Goal: Check status: Check status

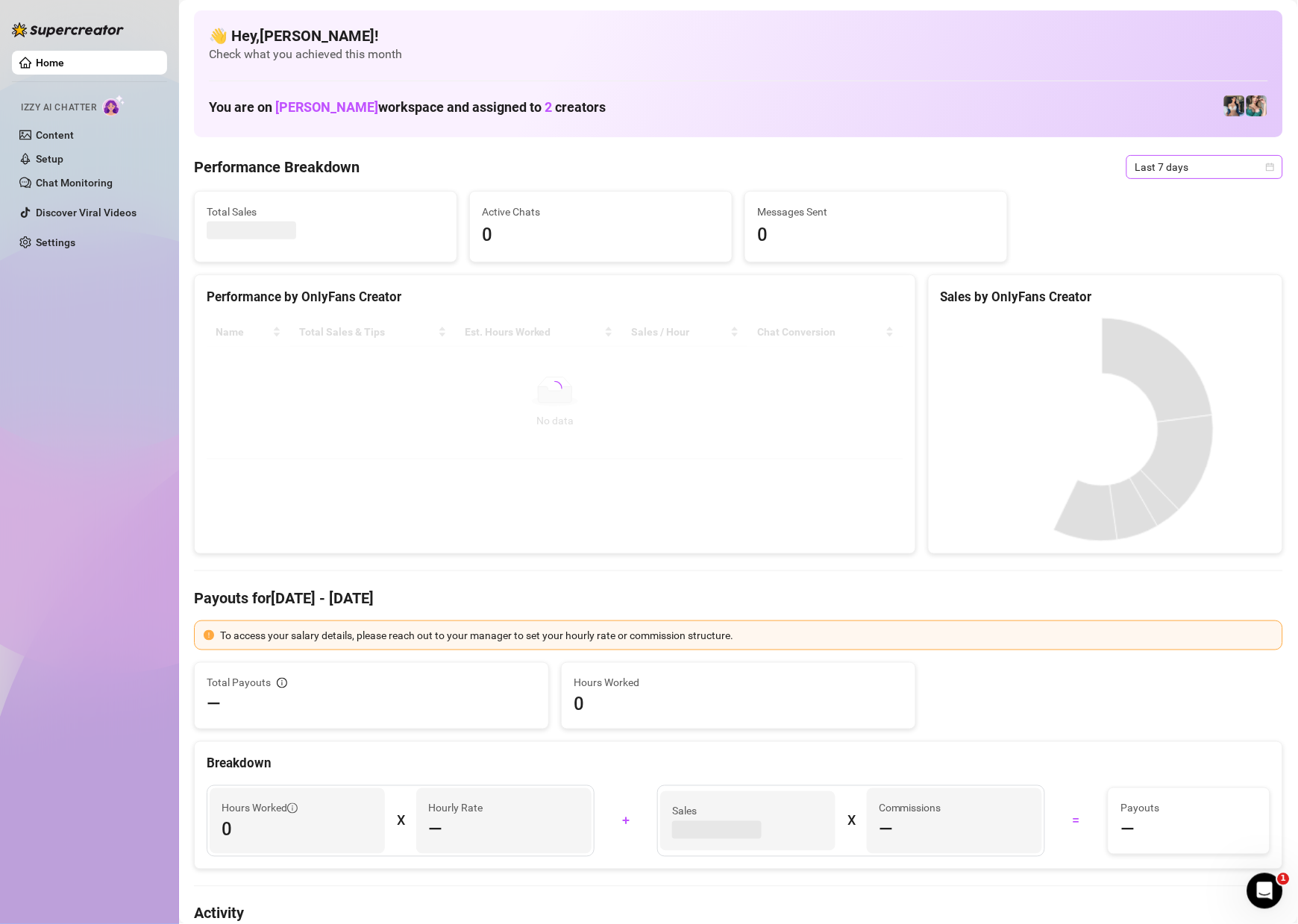
click at [1266, 168] on icon "calendar" at bounding box center [1270, 167] width 9 height 9
click at [1197, 286] on div "Custom date" at bounding box center [1189, 293] width 132 height 16
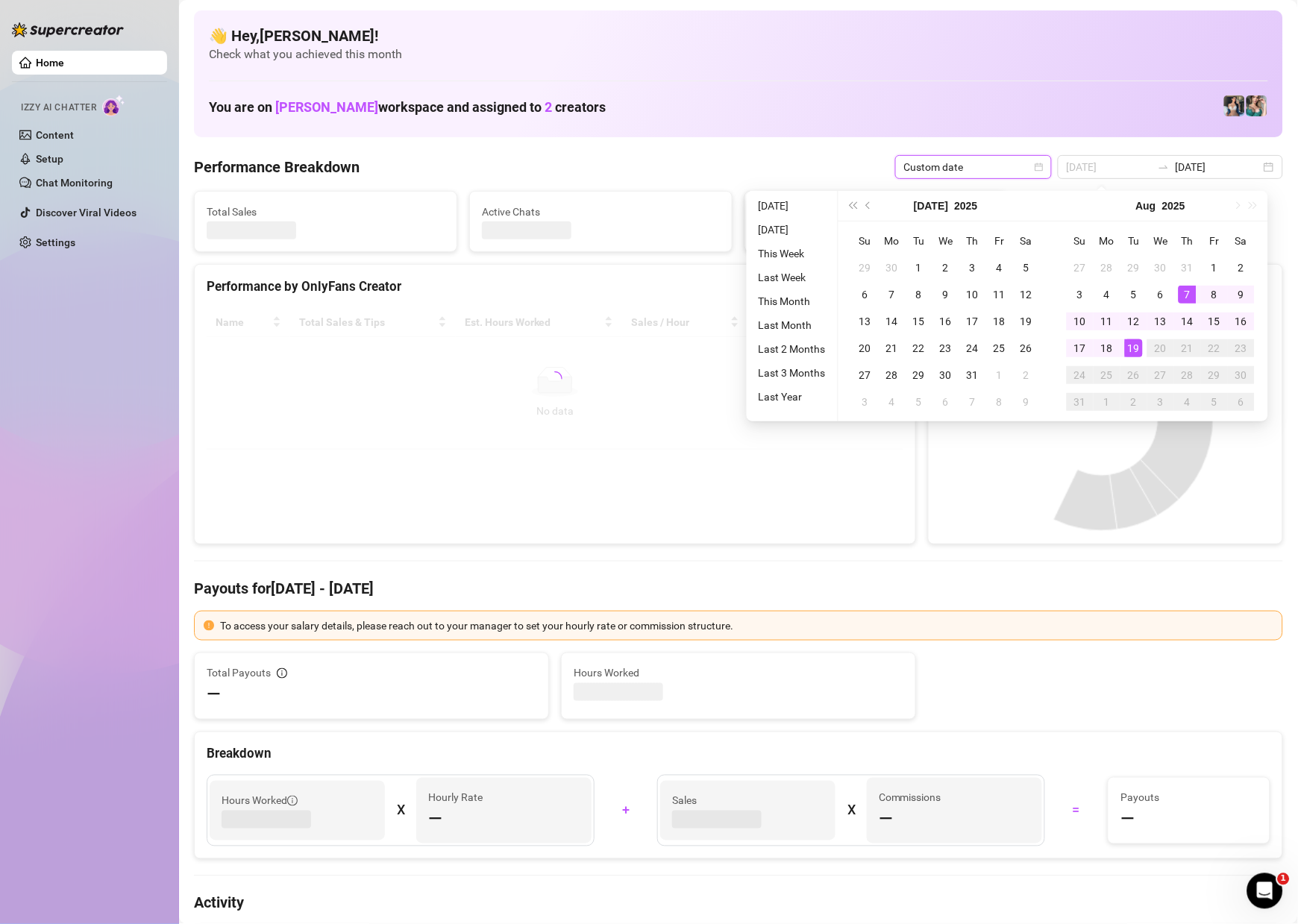
type input "[DATE]"
click at [1131, 342] on div "19" at bounding box center [1134, 348] width 18 height 18
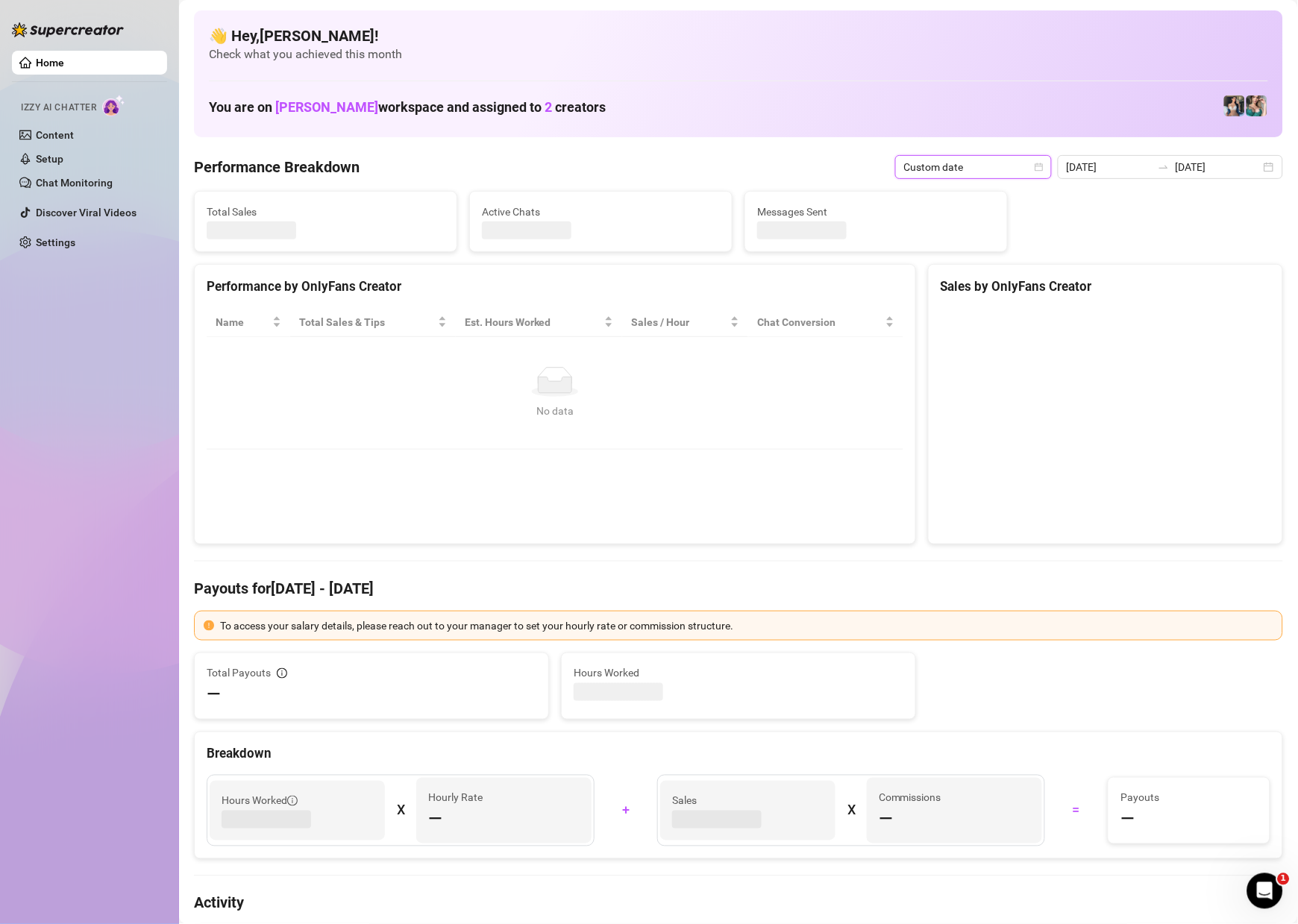
type input "[DATE]"
click at [1131, 342] on canvas at bounding box center [1102, 420] width 323 height 224
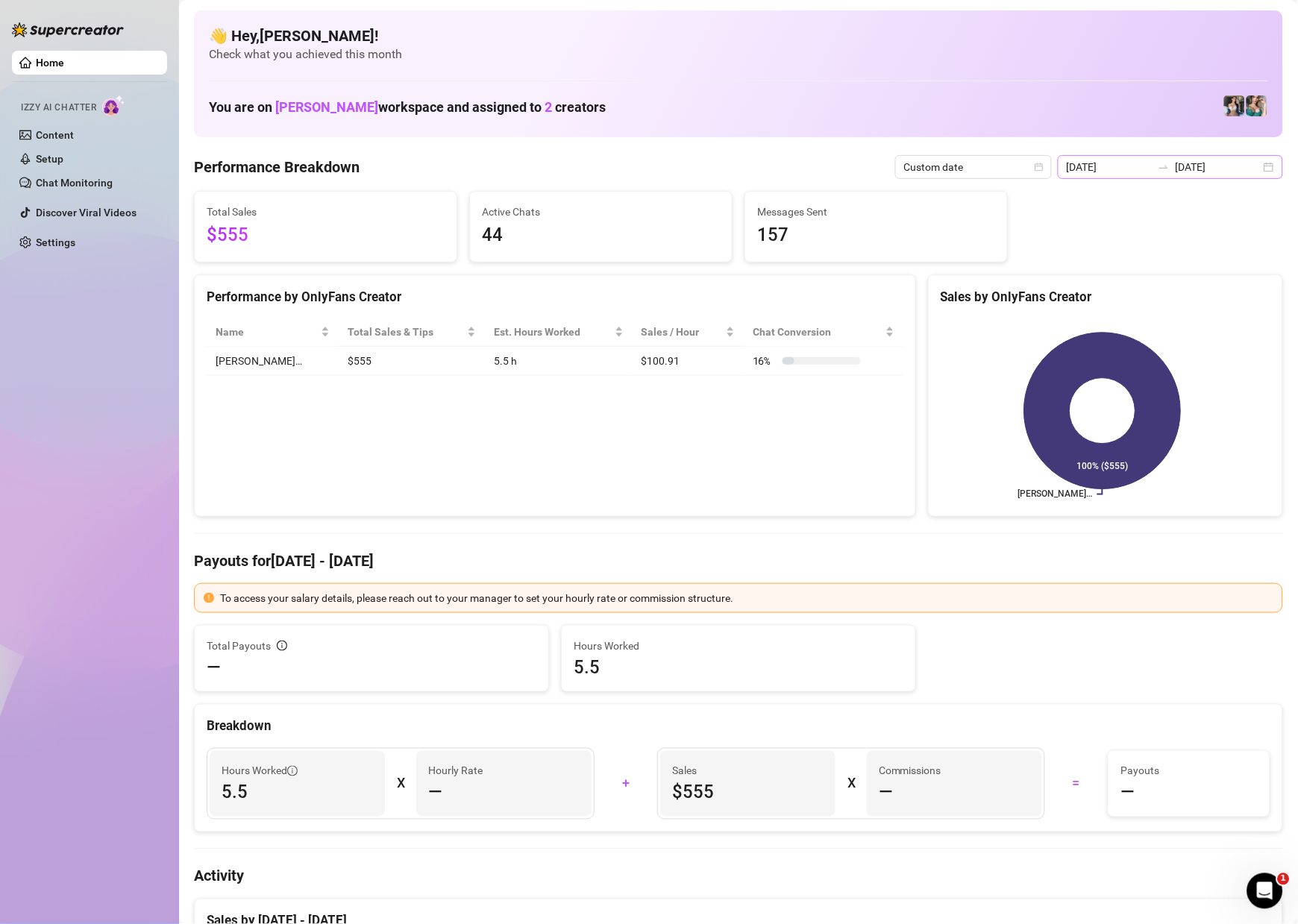
click at [1253, 167] on div "[DATE] [DATE]" at bounding box center [1170, 167] width 225 height 24
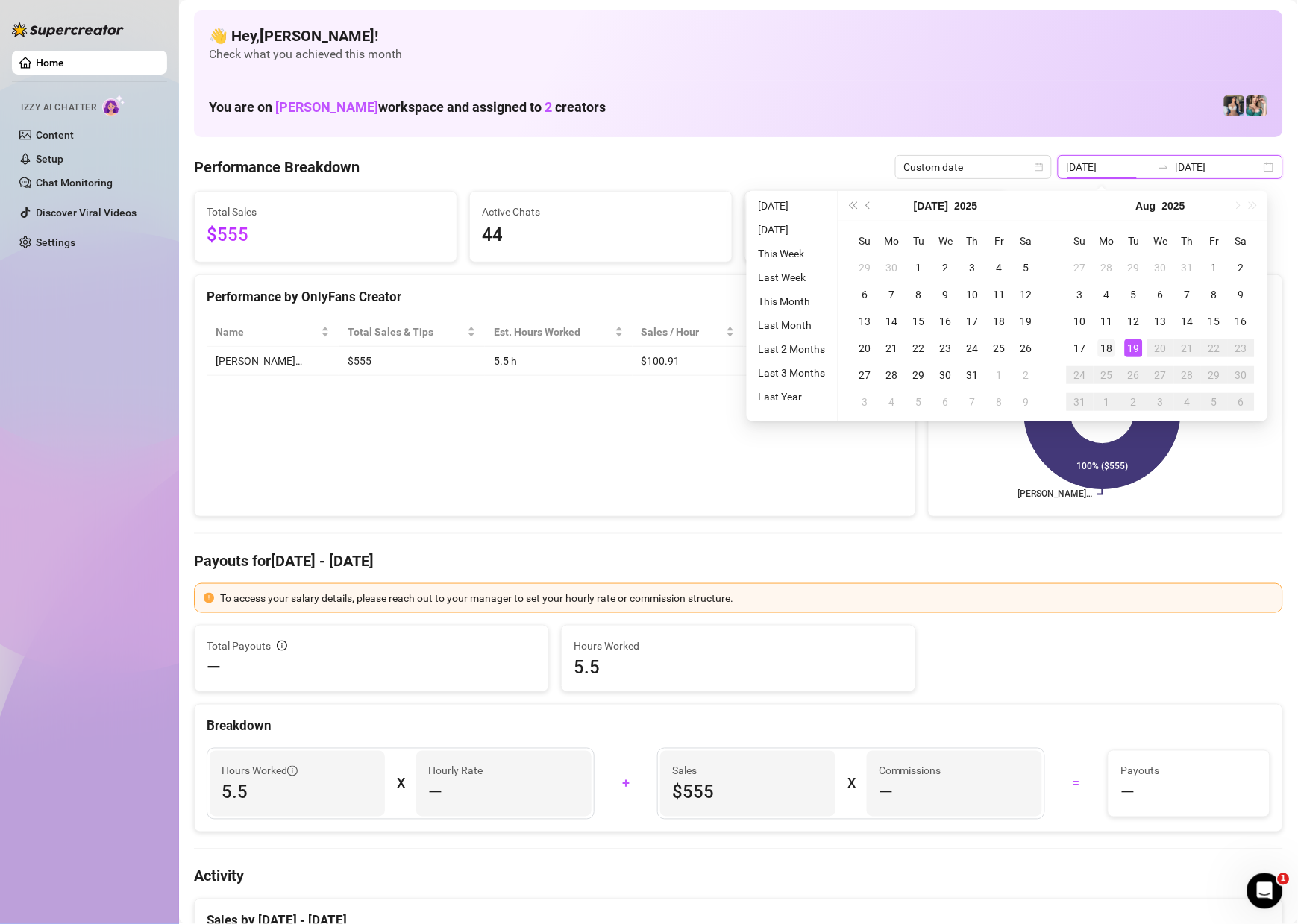
type input "[DATE]"
click at [1112, 342] on div "18" at bounding box center [1107, 348] width 18 height 18
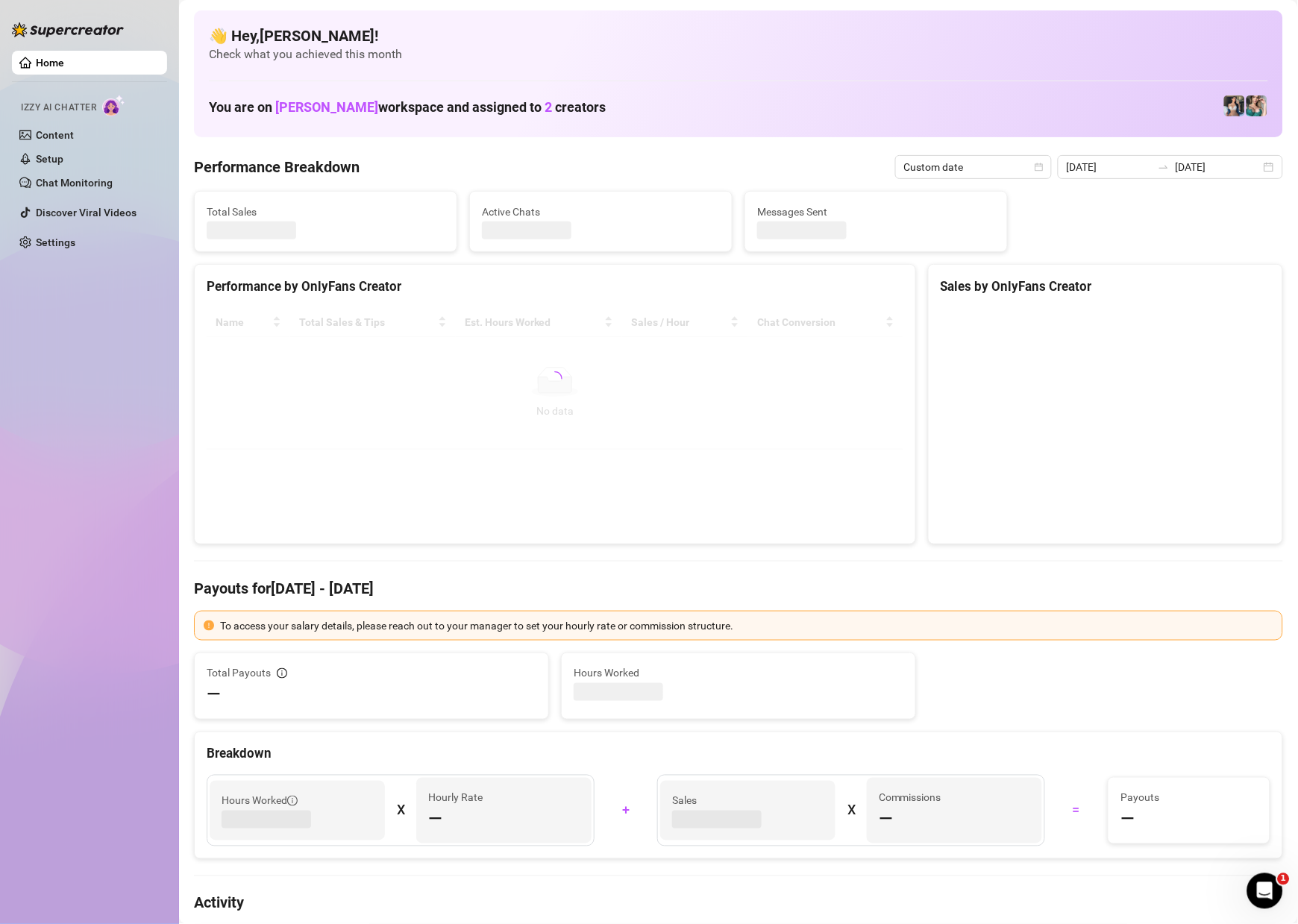
type input "[DATE]"
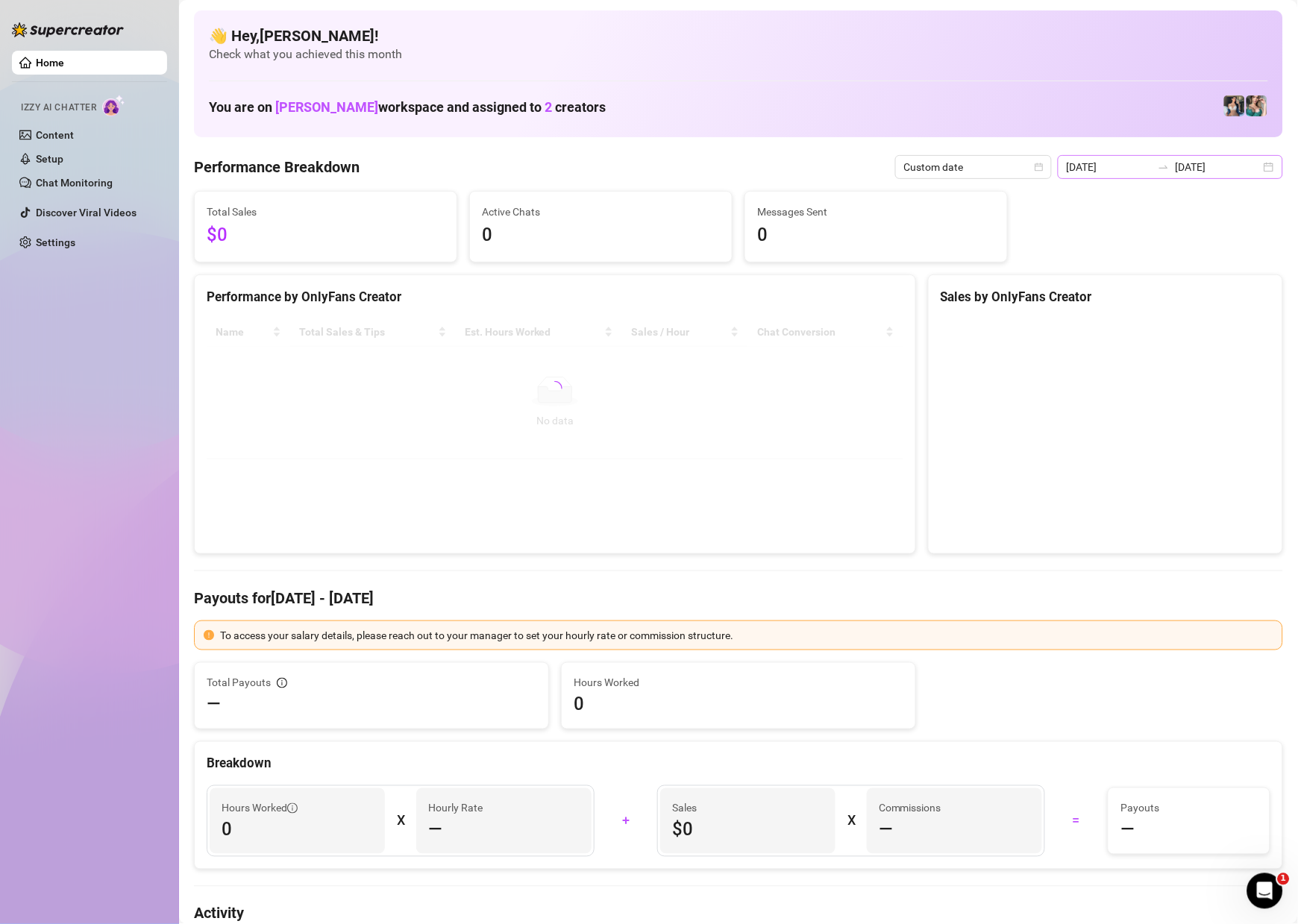
click at [1258, 172] on div "[DATE] [DATE]" at bounding box center [1170, 167] width 225 height 24
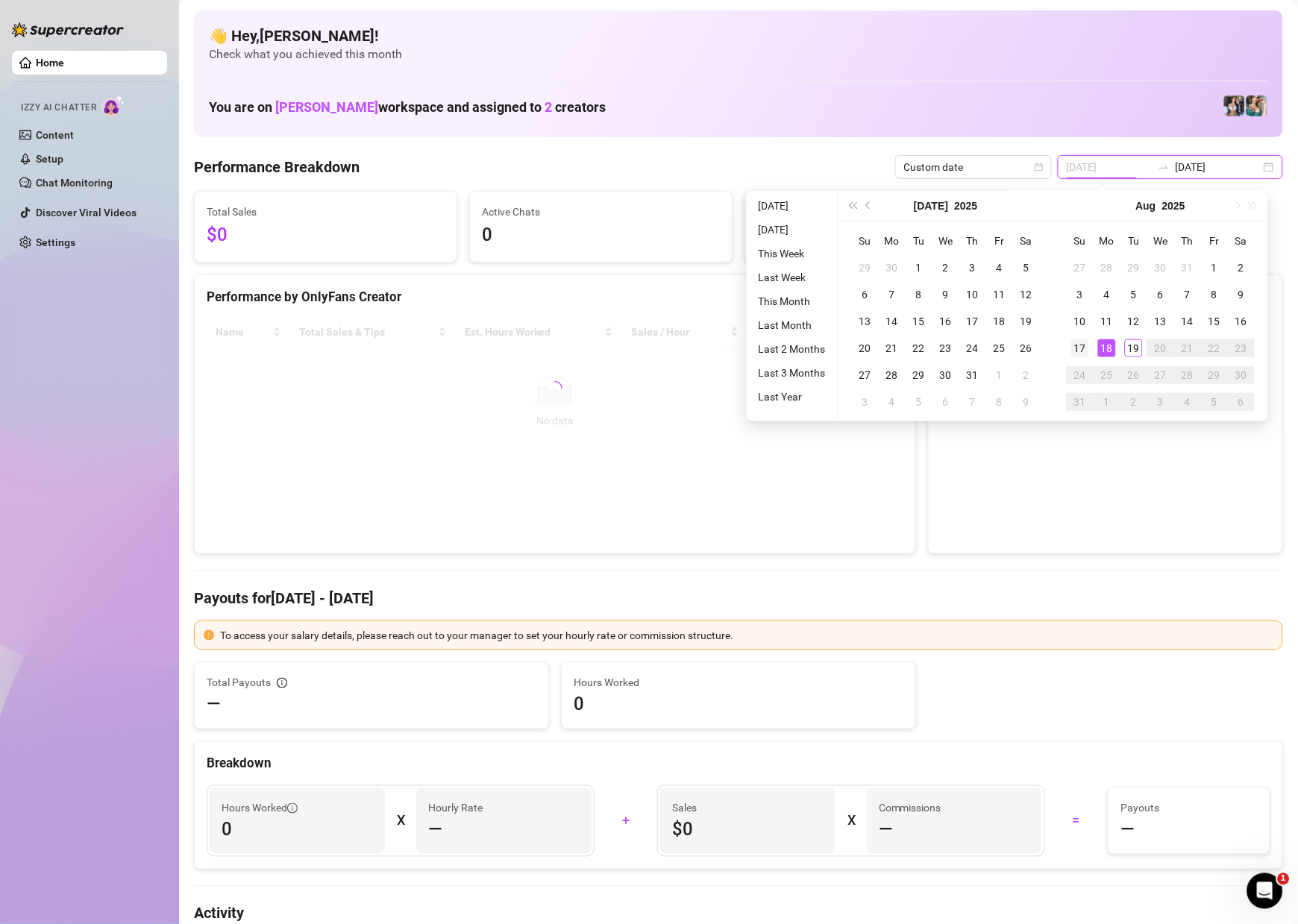
type input "[DATE]"
click at [1084, 348] on div "17" at bounding box center [1080, 348] width 18 height 18
click at [1084, 348] on canvas at bounding box center [1102, 430] width 323 height 224
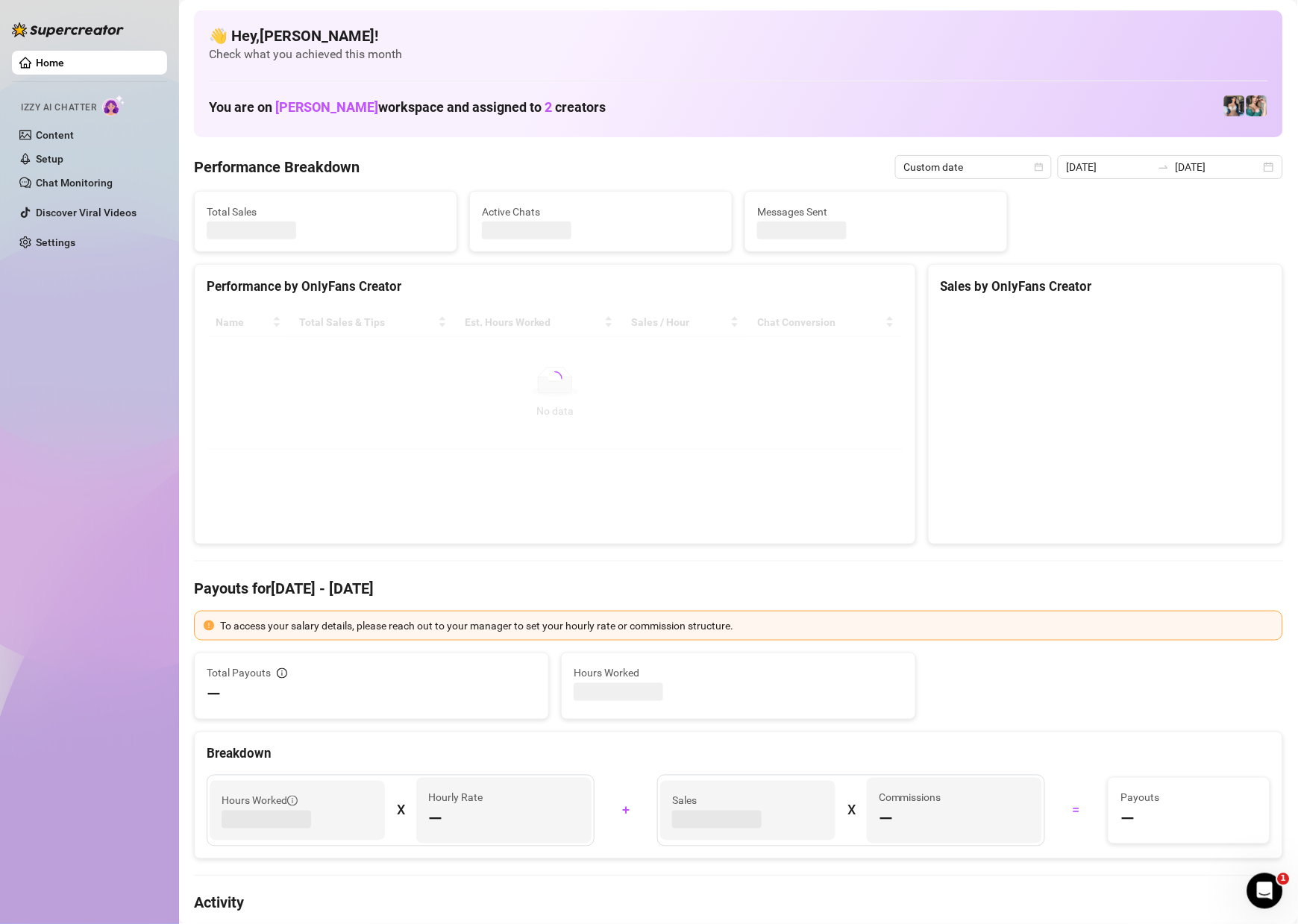
type input "[DATE]"
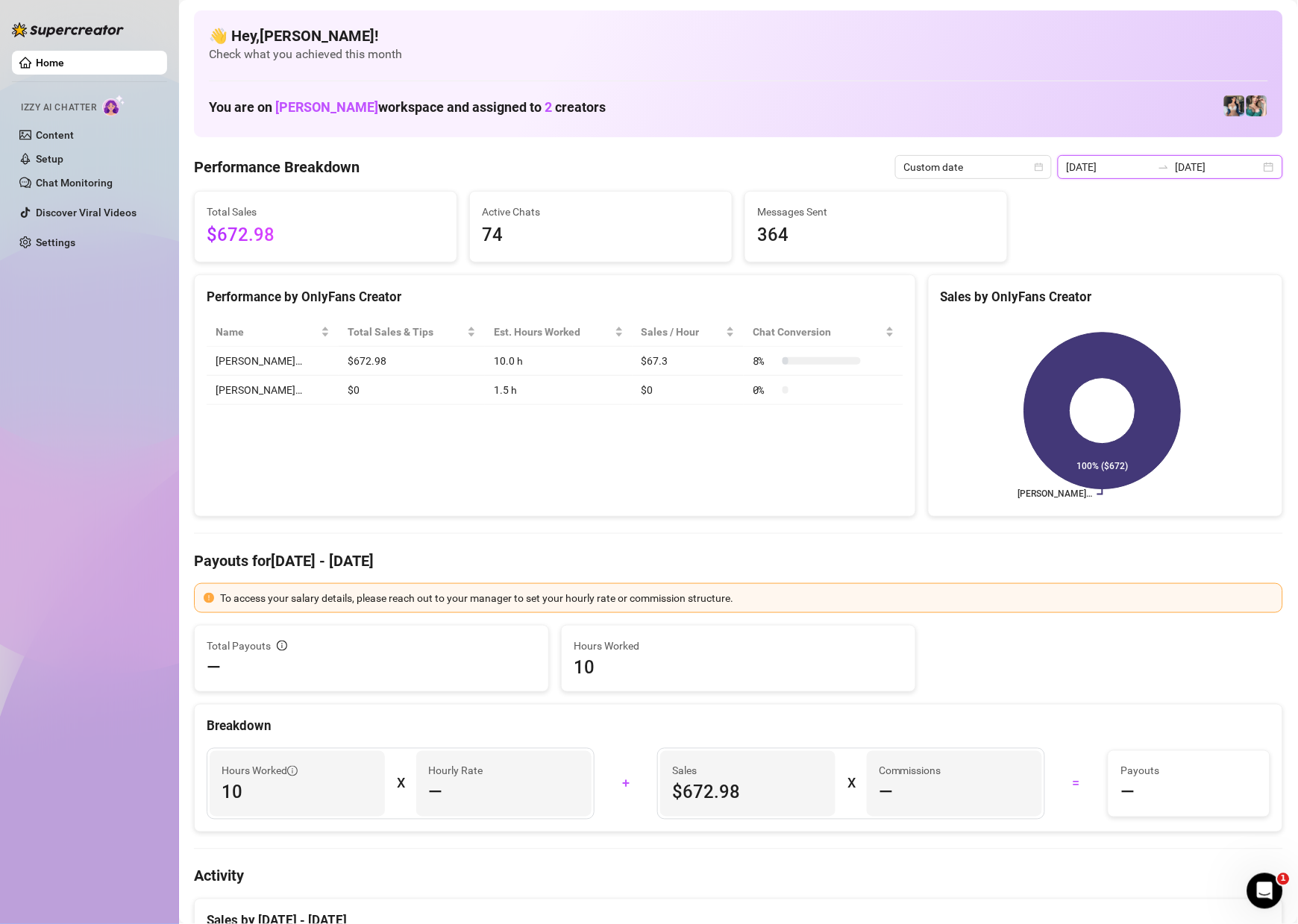
click at [1244, 159] on input "[DATE]" at bounding box center [1219, 167] width 85 height 16
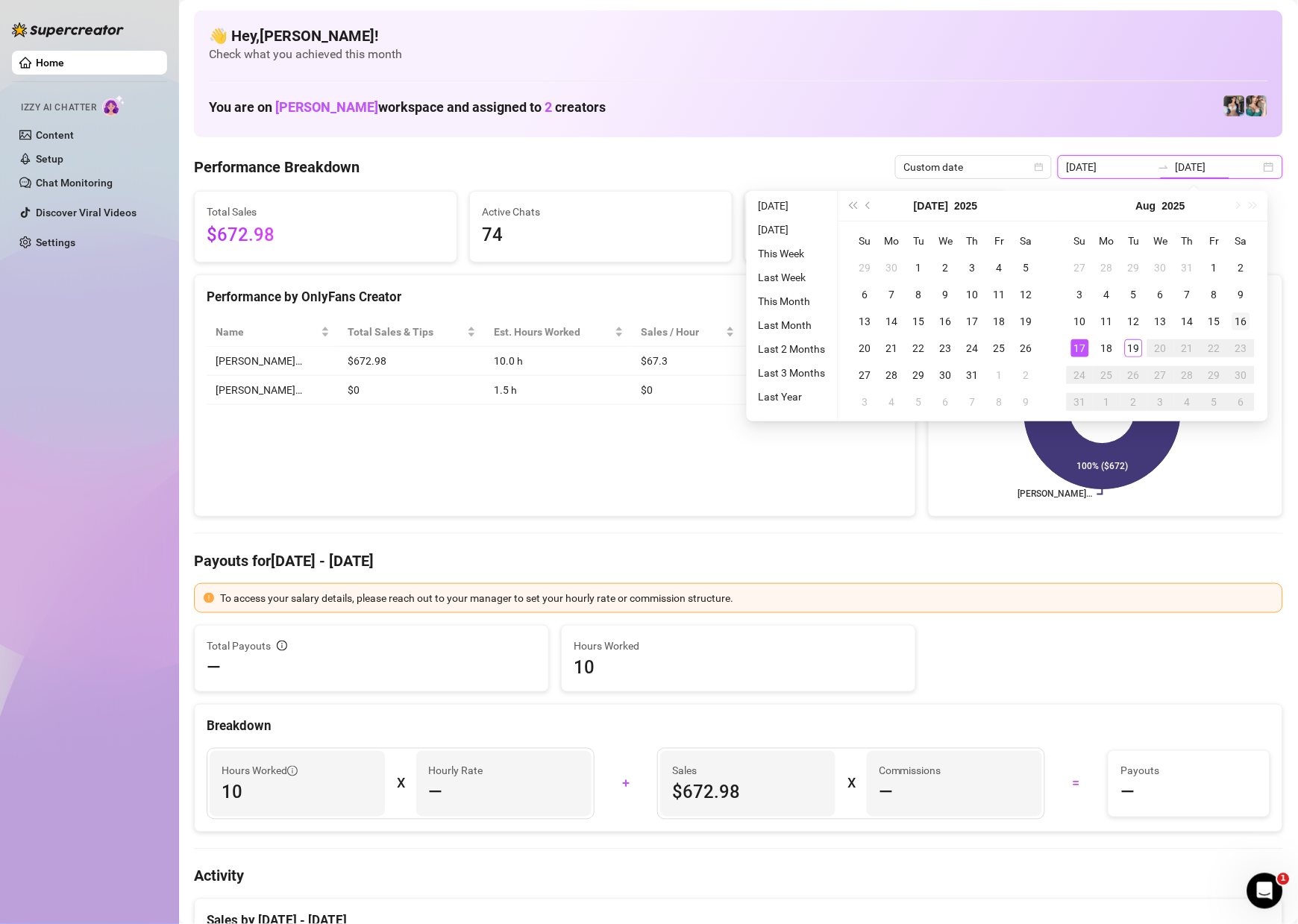
type input "[DATE]"
click at [1236, 325] on div "16" at bounding box center [1242, 321] width 18 height 18
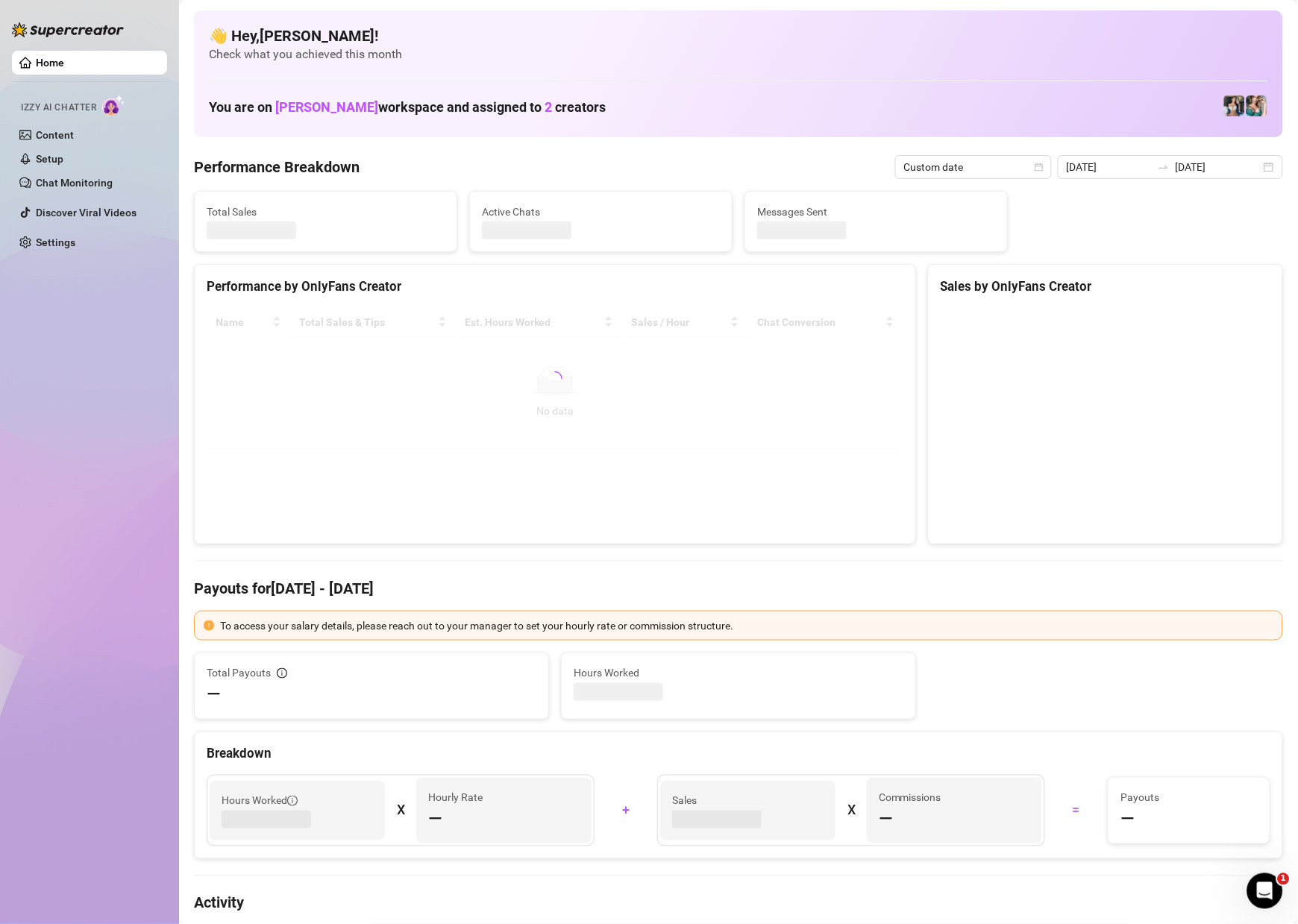
type input "[DATE]"
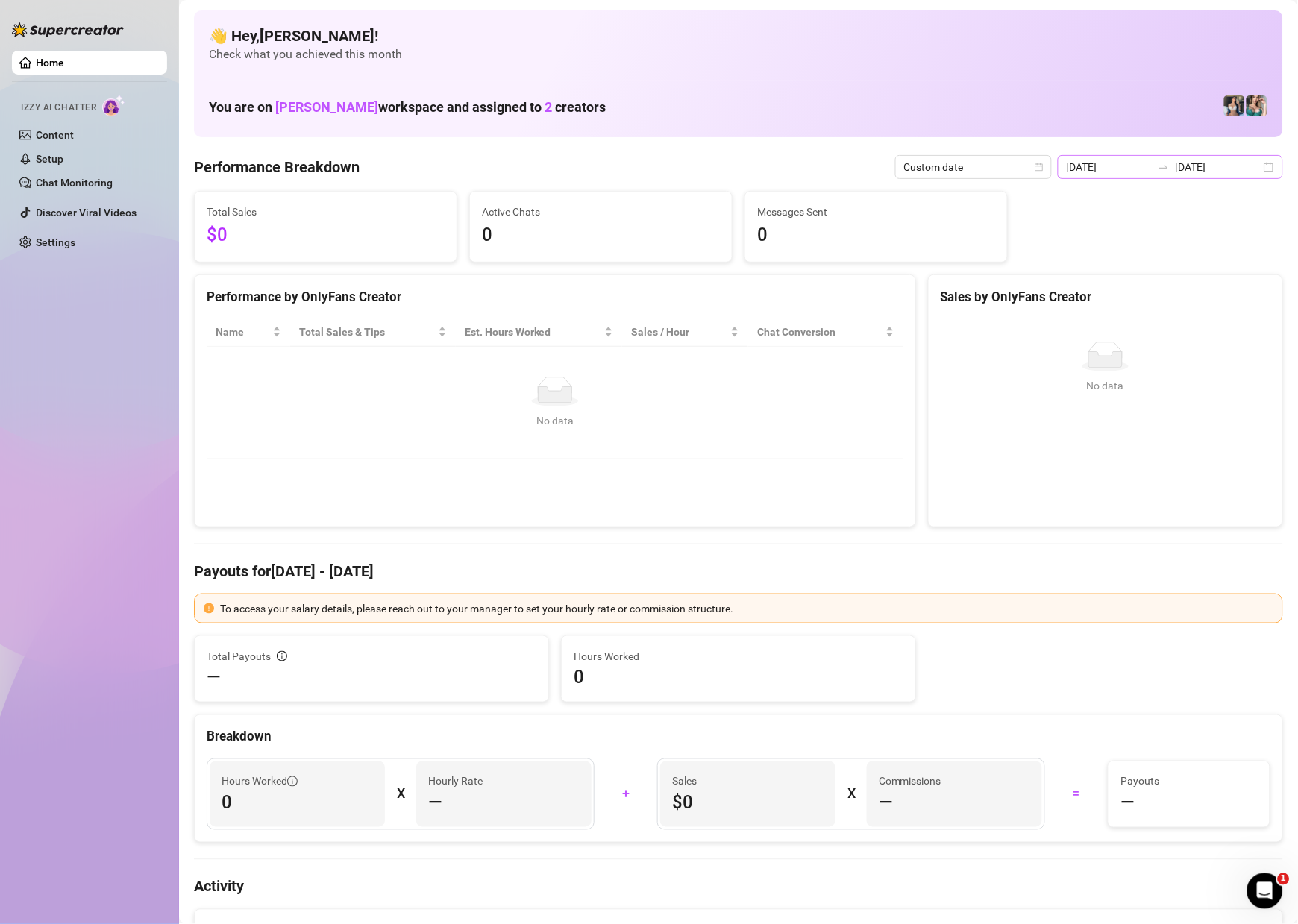
click at [1254, 160] on div "[DATE] [DATE]" at bounding box center [1170, 167] width 225 height 24
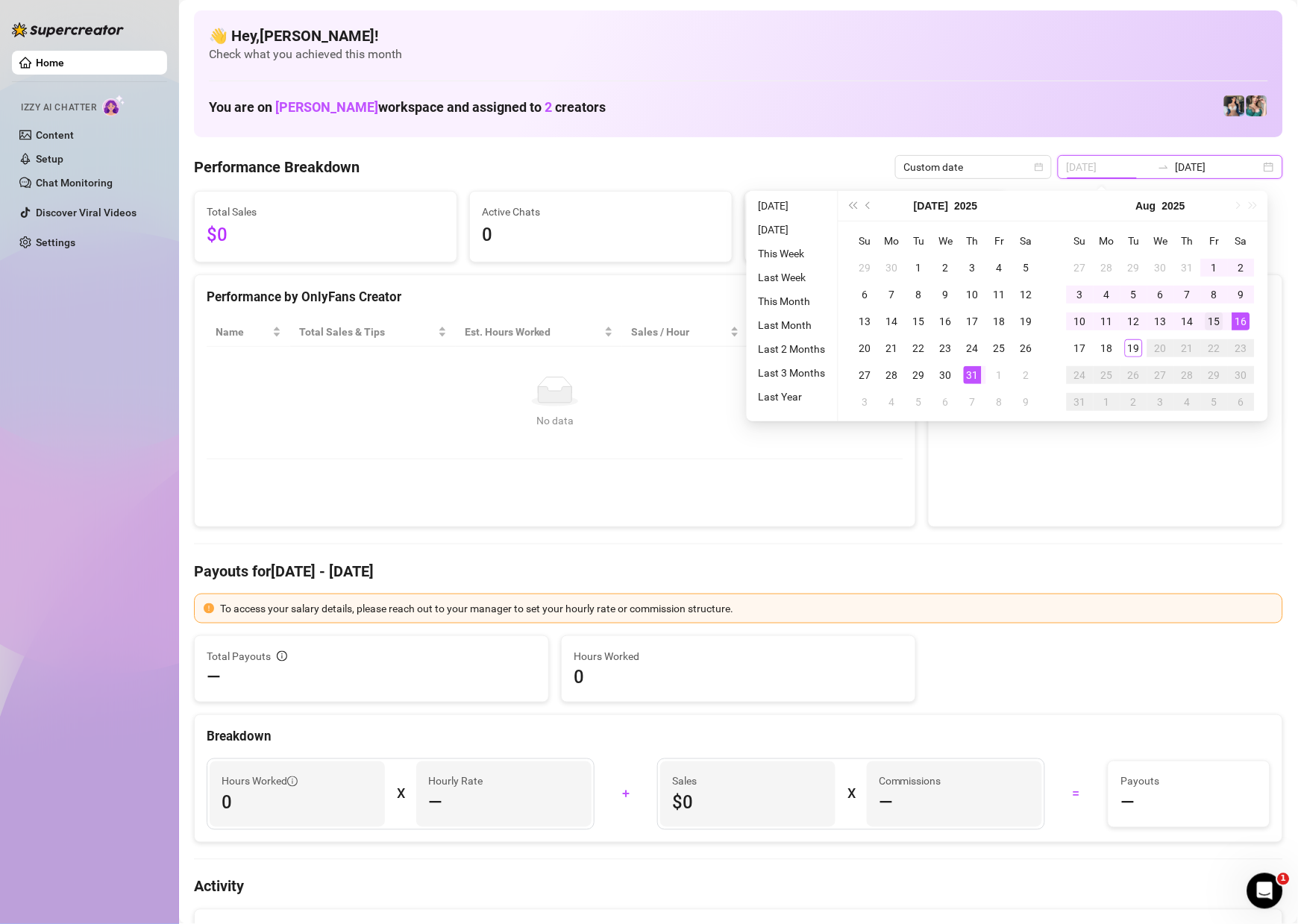
type input "[DATE]"
click at [1217, 316] on div "15" at bounding box center [1215, 321] width 18 height 18
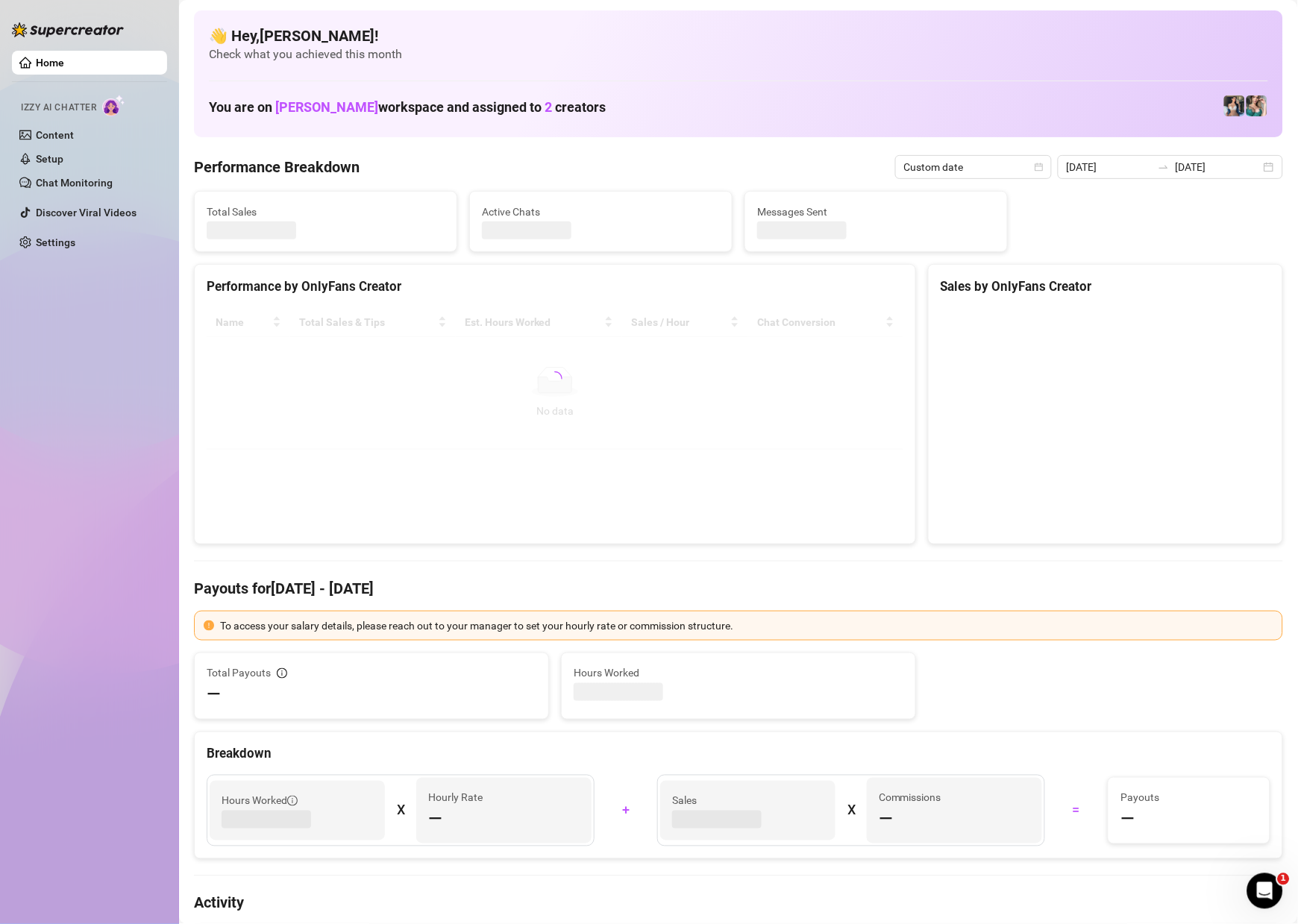
click at [1217, 316] on div at bounding box center [1106, 419] width 353 height 248
type input "[DATE]"
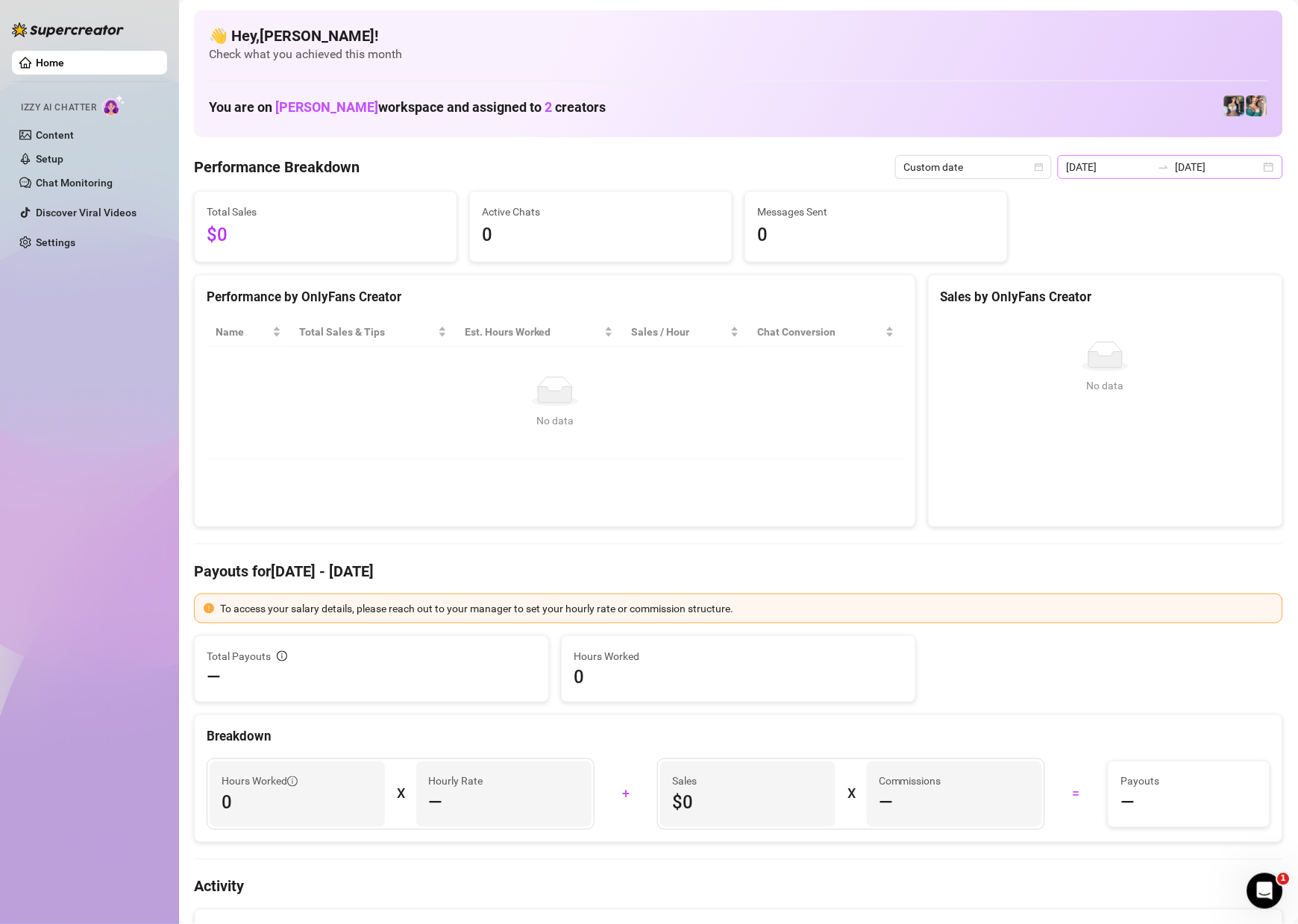
click at [1254, 177] on div "[DATE] [DATE]" at bounding box center [1170, 167] width 225 height 24
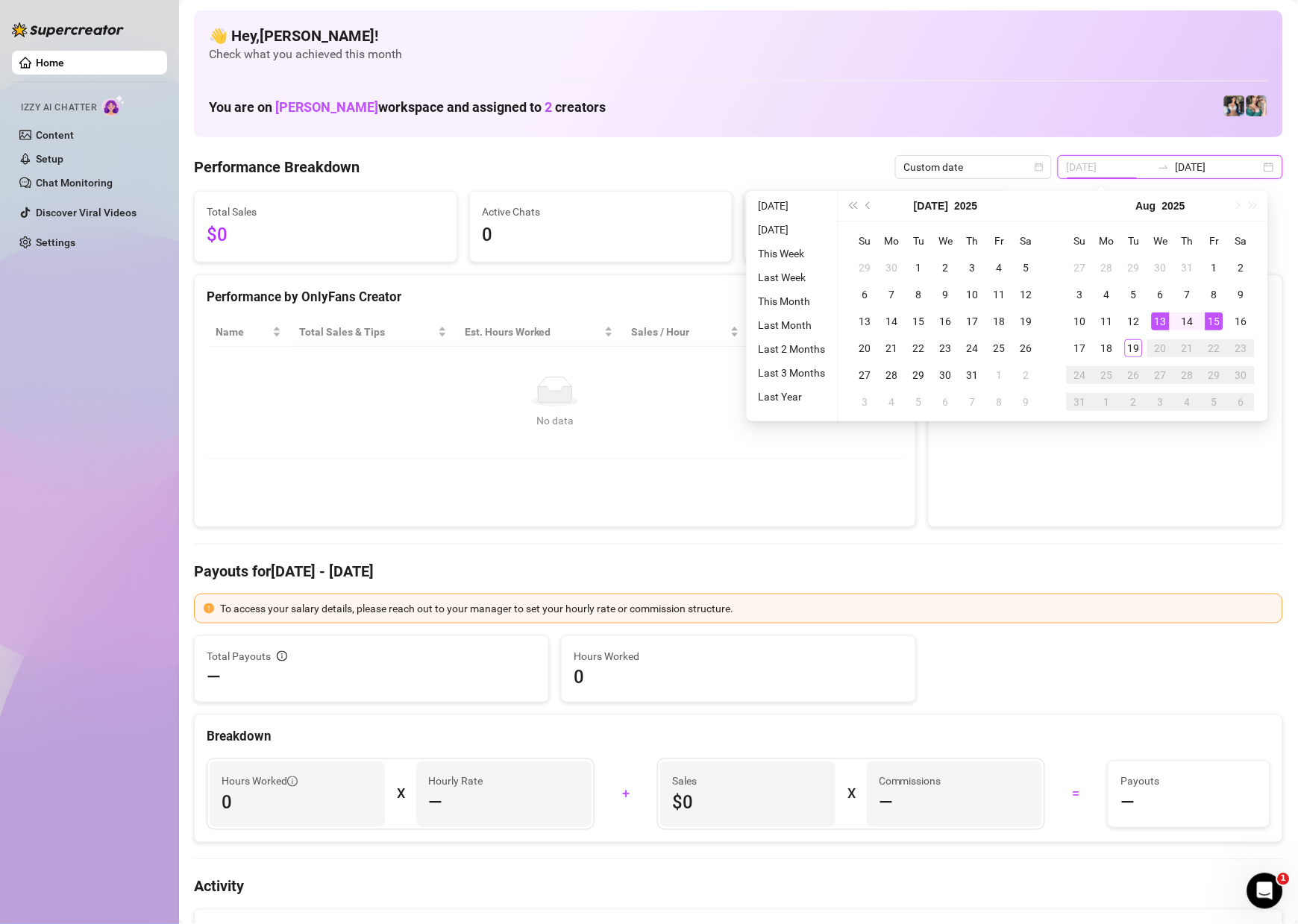
type input "[DATE]"
click at [1203, 313] on td "15" at bounding box center [1215, 321] width 27 height 27
type input "[DATE]"
click at [1194, 314] on div "14" at bounding box center [1188, 321] width 18 height 18
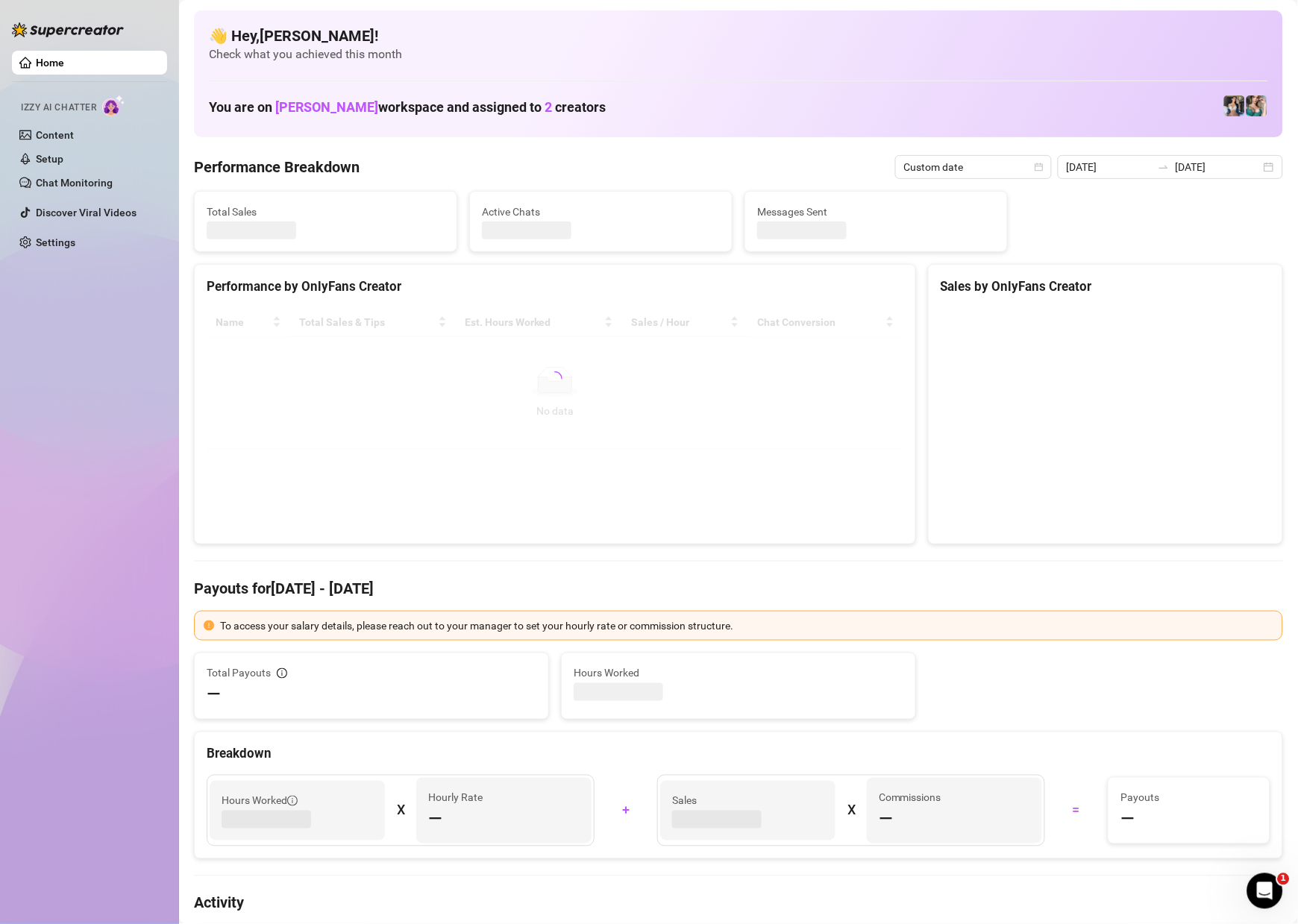
type input "[DATE]"
click at [1194, 314] on canvas at bounding box center [1102, 420] width 323 height 224
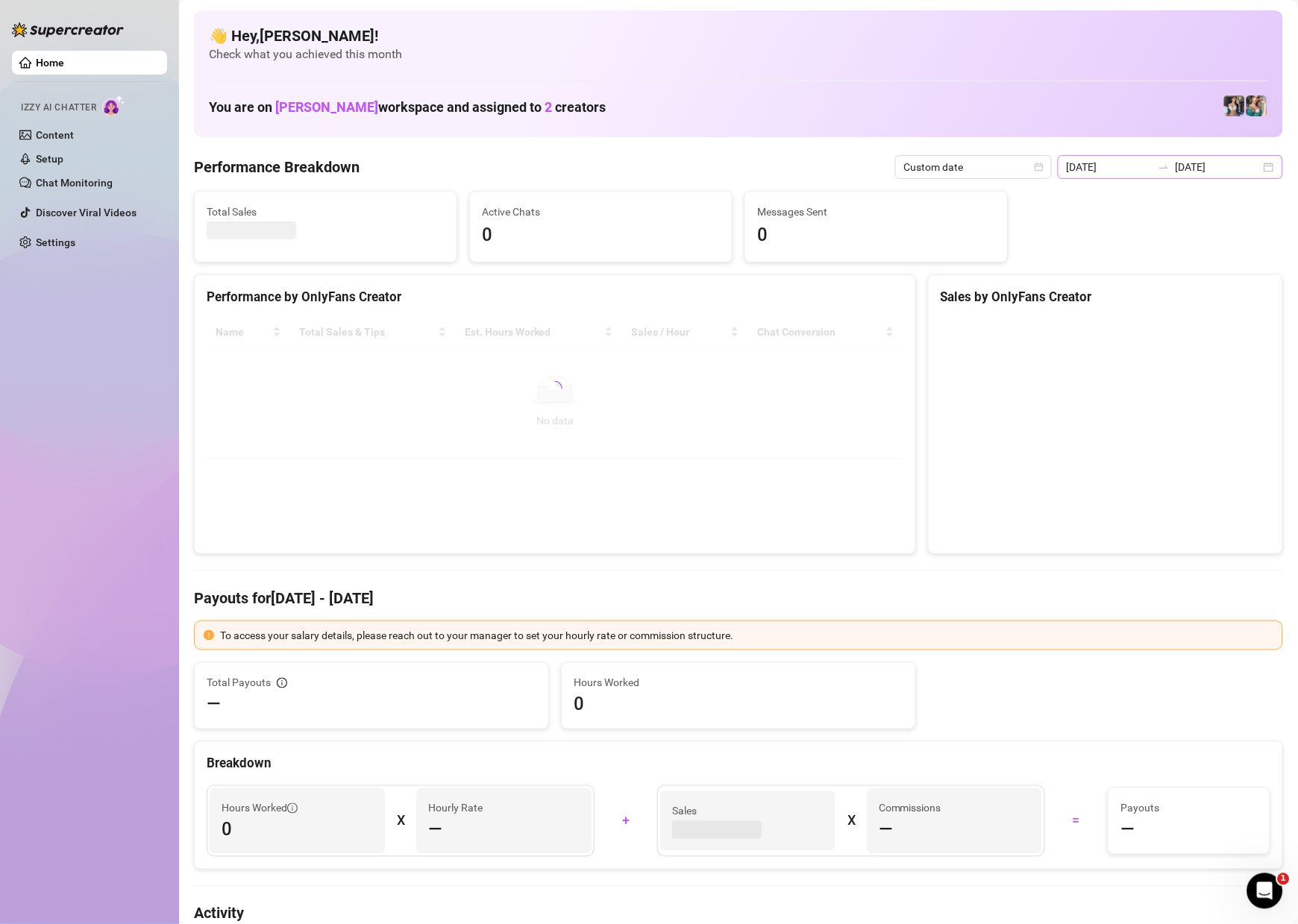
drag, startPoint x: 1254, startPoint y: 161, endPoint x: 1256, endPoint y: 209, distance: 48.0
click at [1254, 161] on div "[DATE] [DATE]" at bounding box center [1170, 167] width 225 height 24
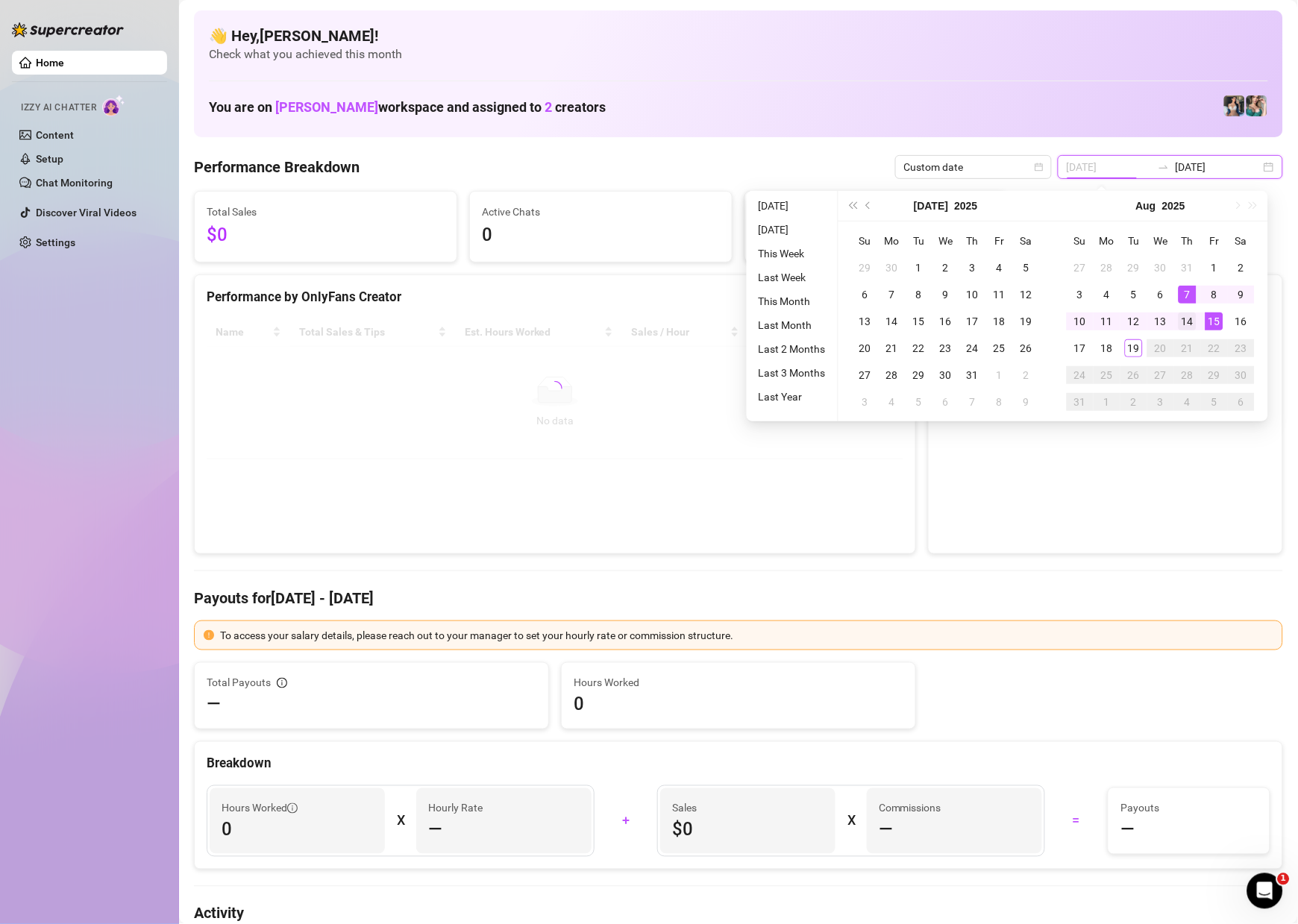
type input "[DATE]"
click at [1180, 318] on div "14" at bounding box center [1188, 321] width 18 height 18
click at [1180, 318] on canvas at bounding box center [1102, 430] width 323 height 224
type input "[DATE]"
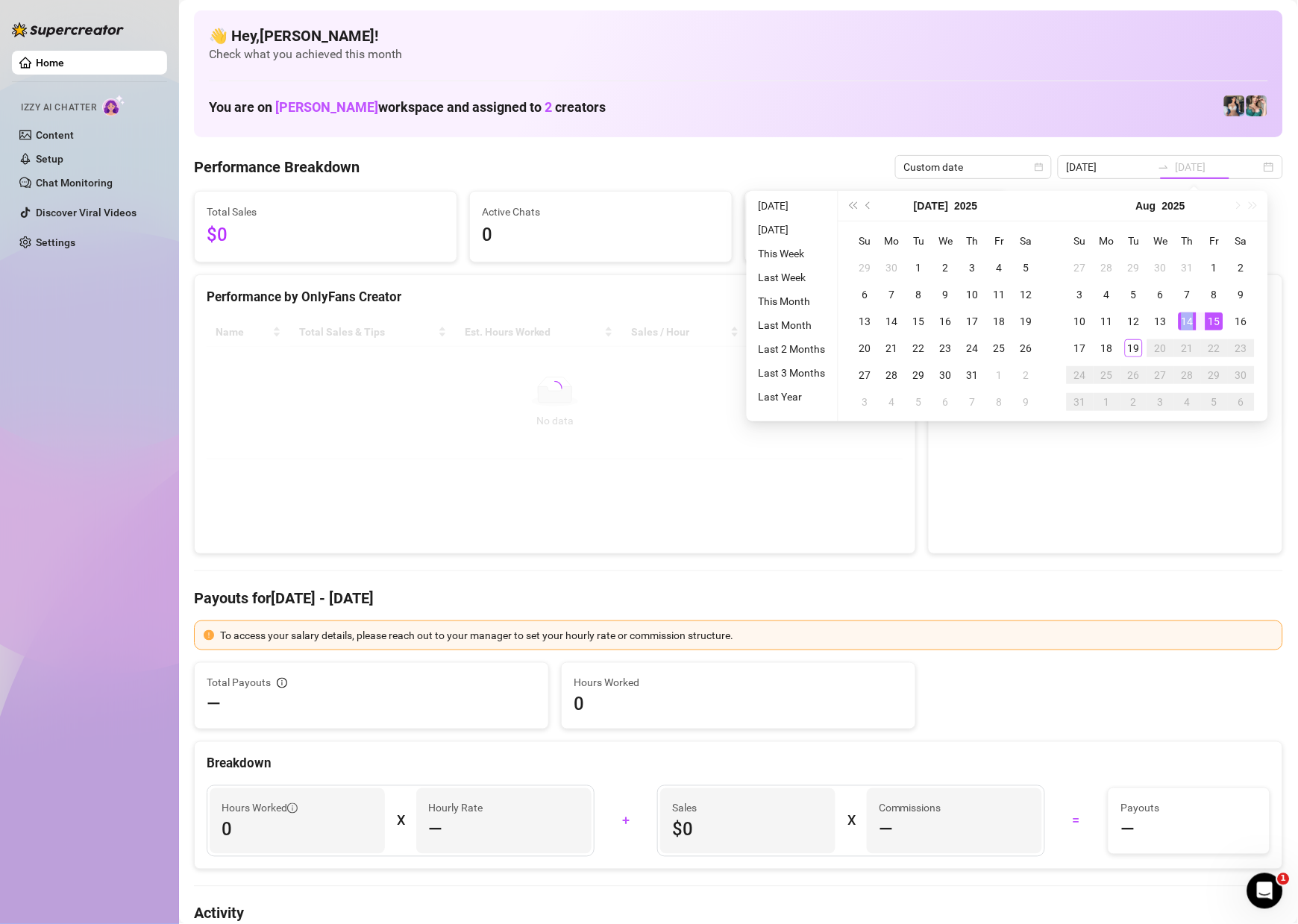
type input "[DATE]"
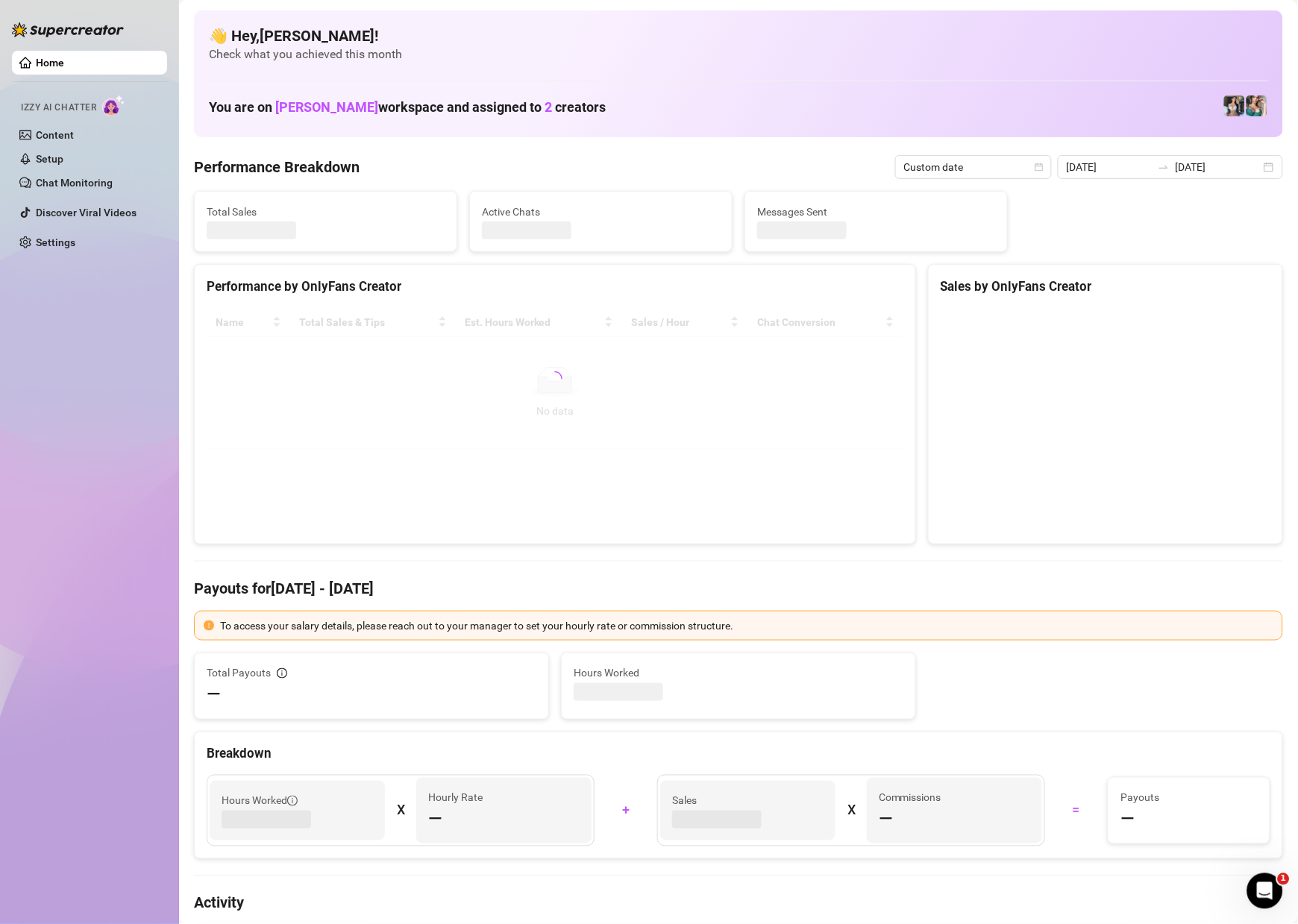
click at [1180, 318] on canvas at bounding box center [1102, 420] width 323 height 224
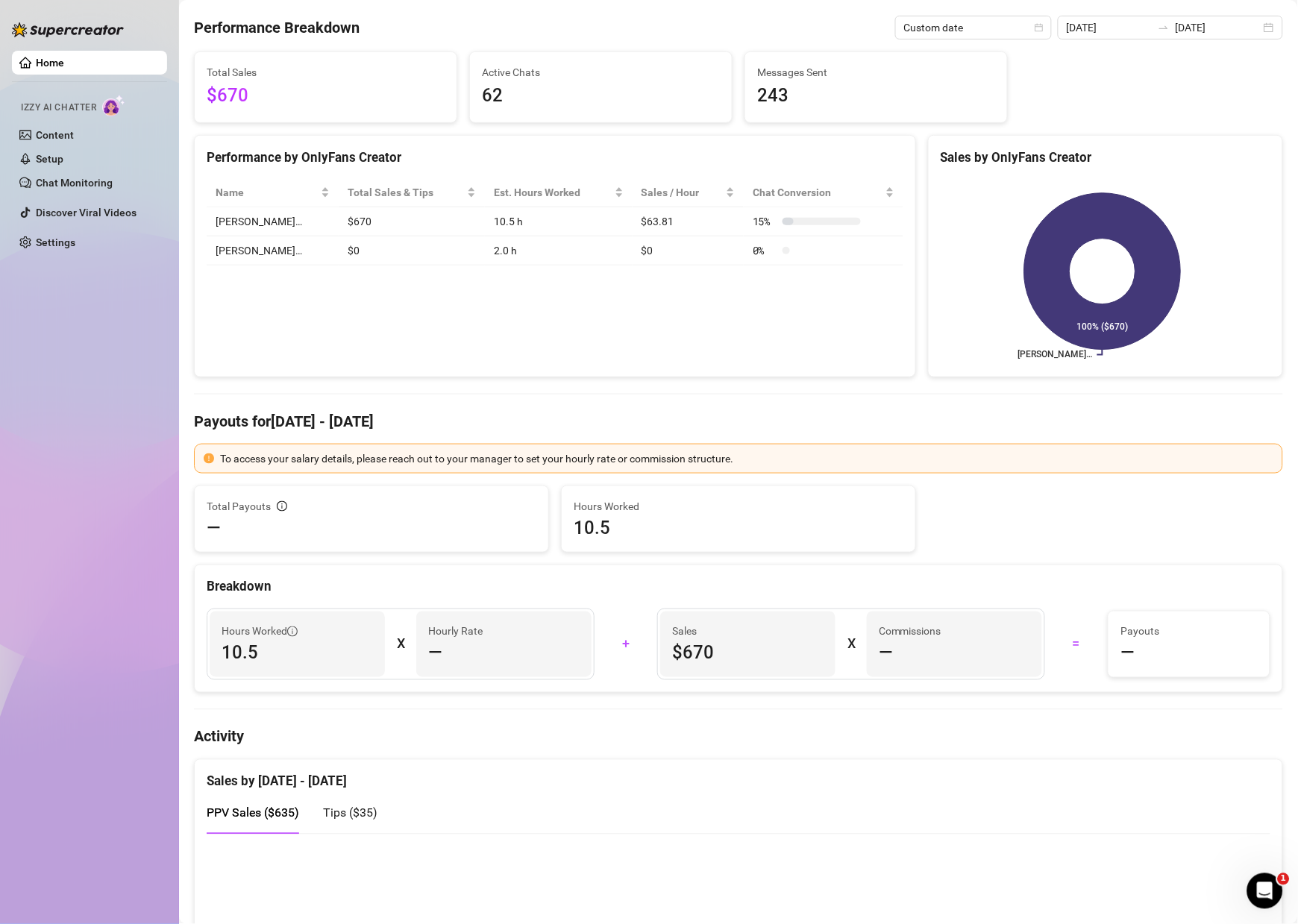
scroll to position [177, 0]
